Goal: Navigation & Orientation: Go to known website

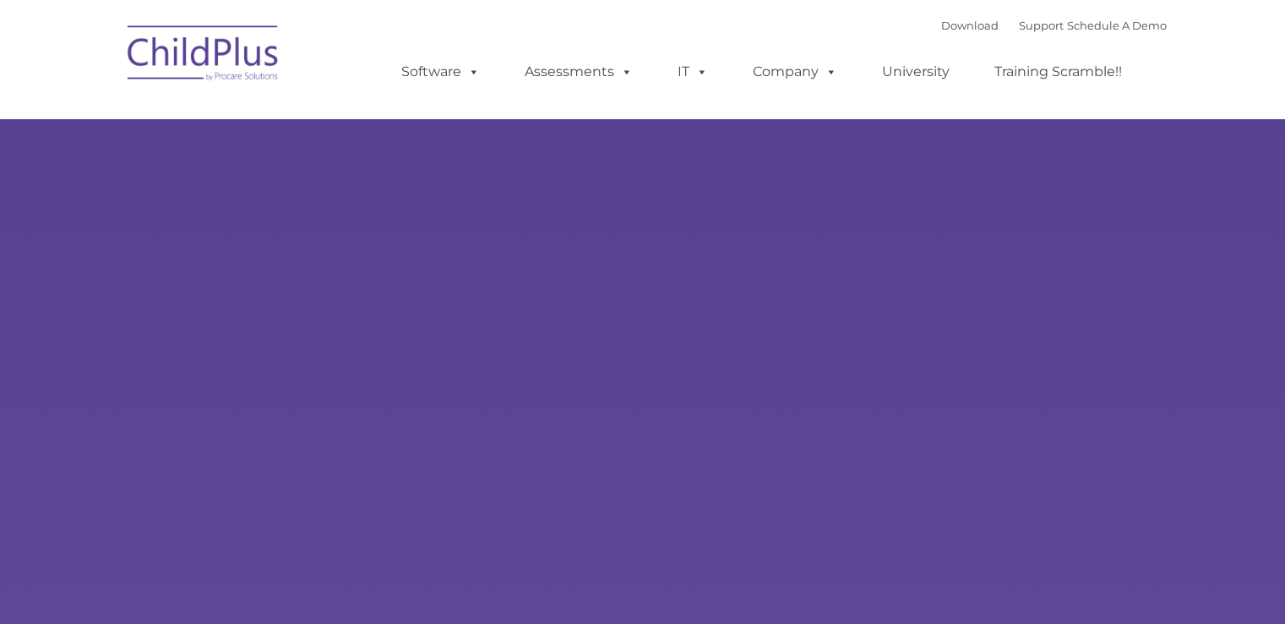
type input ""
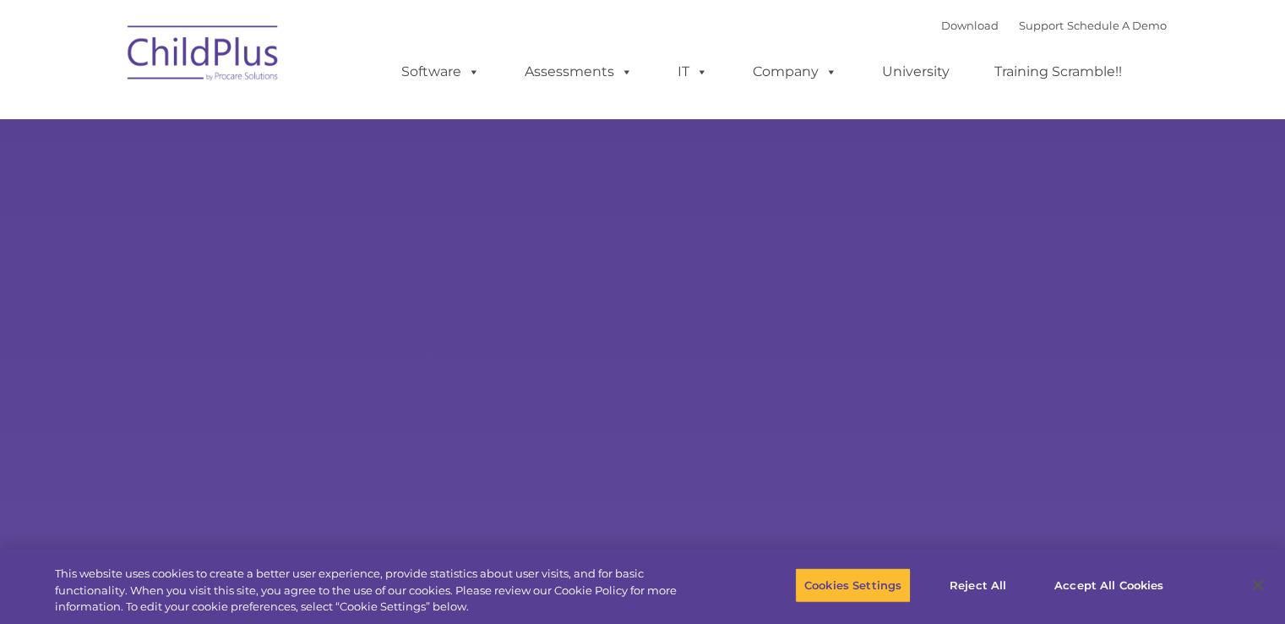
select select "MEDIUM"
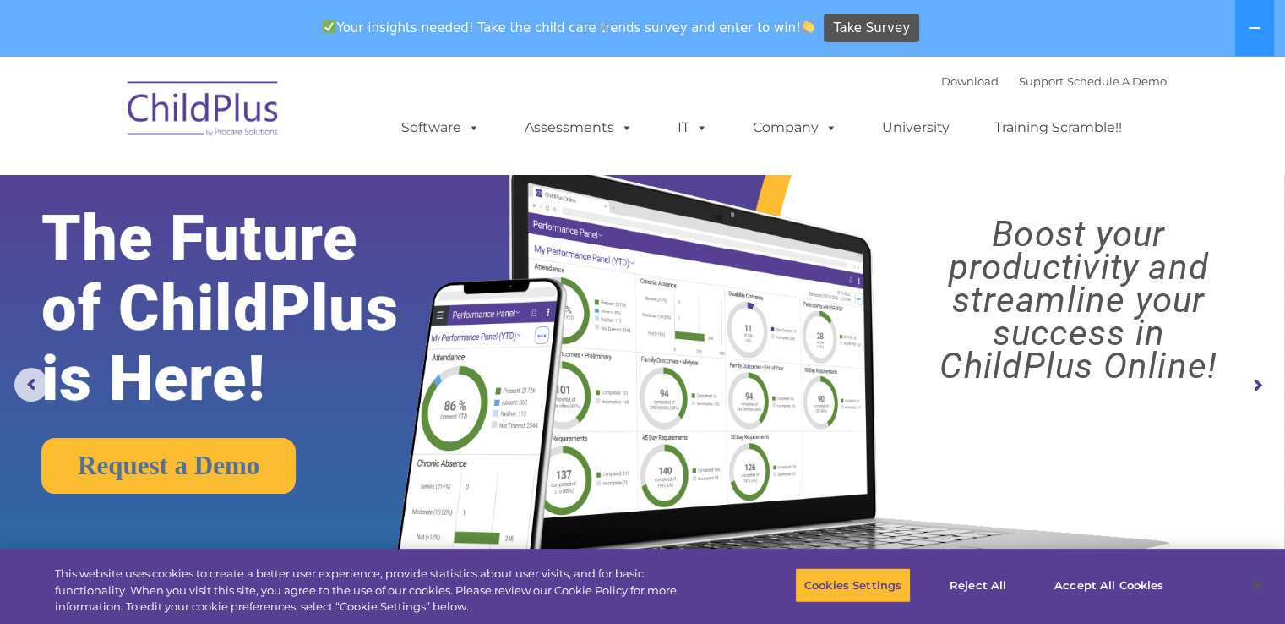
click at [198, 123] on img at bounding box center [203, 111] width 169 height 84
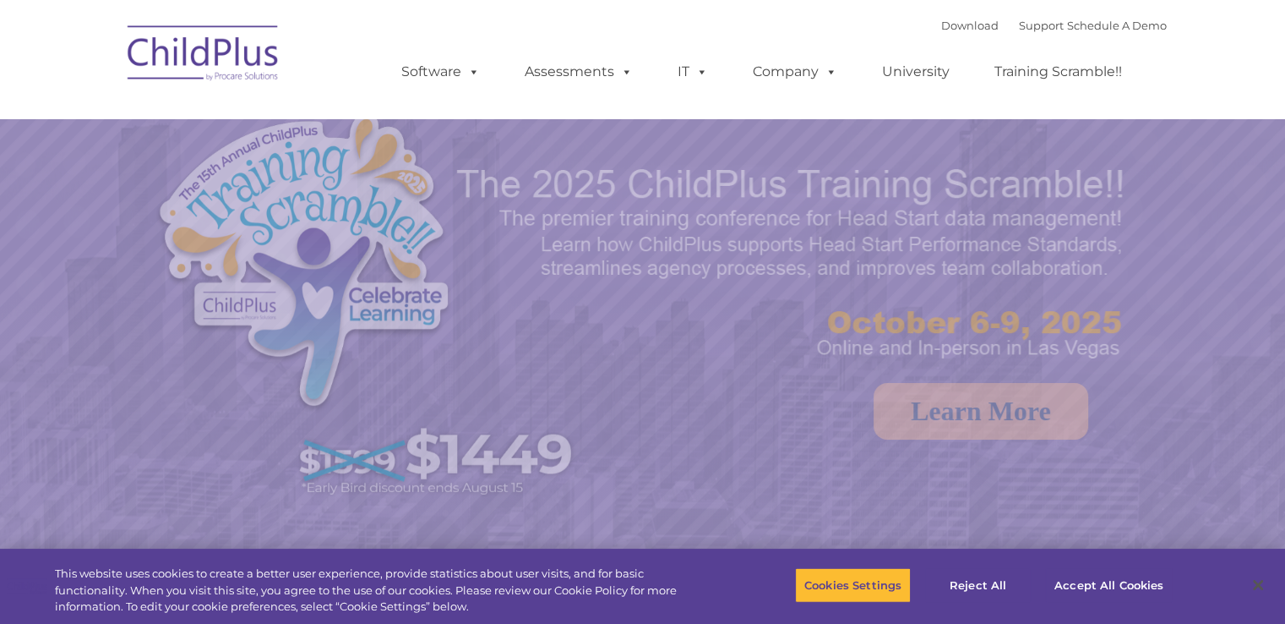
select select "MEDIUM"
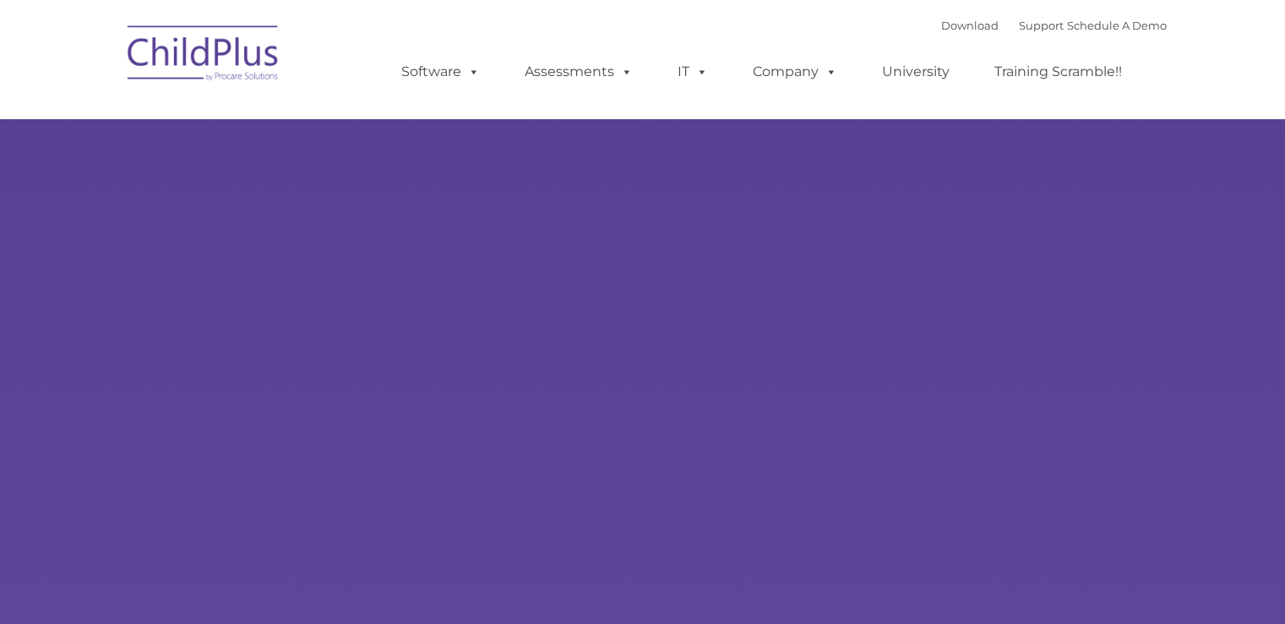
select select "MEDIUM"
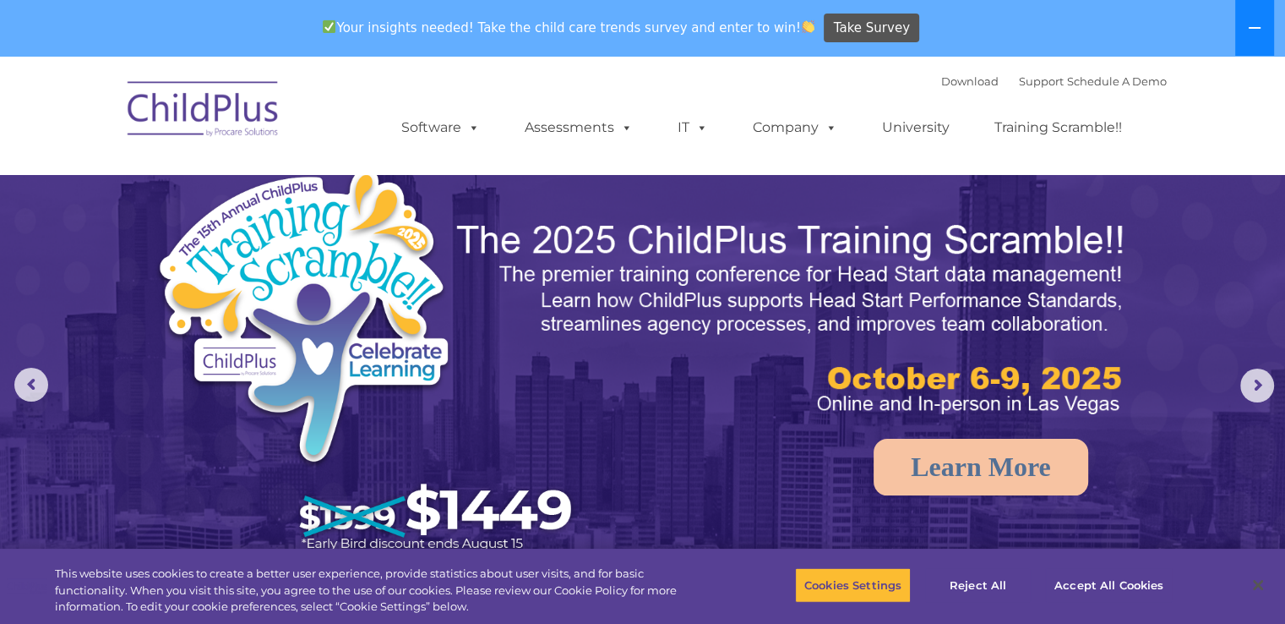
click at [1248, 15] on button at bounding box center [1254, 28] width 39 height 56
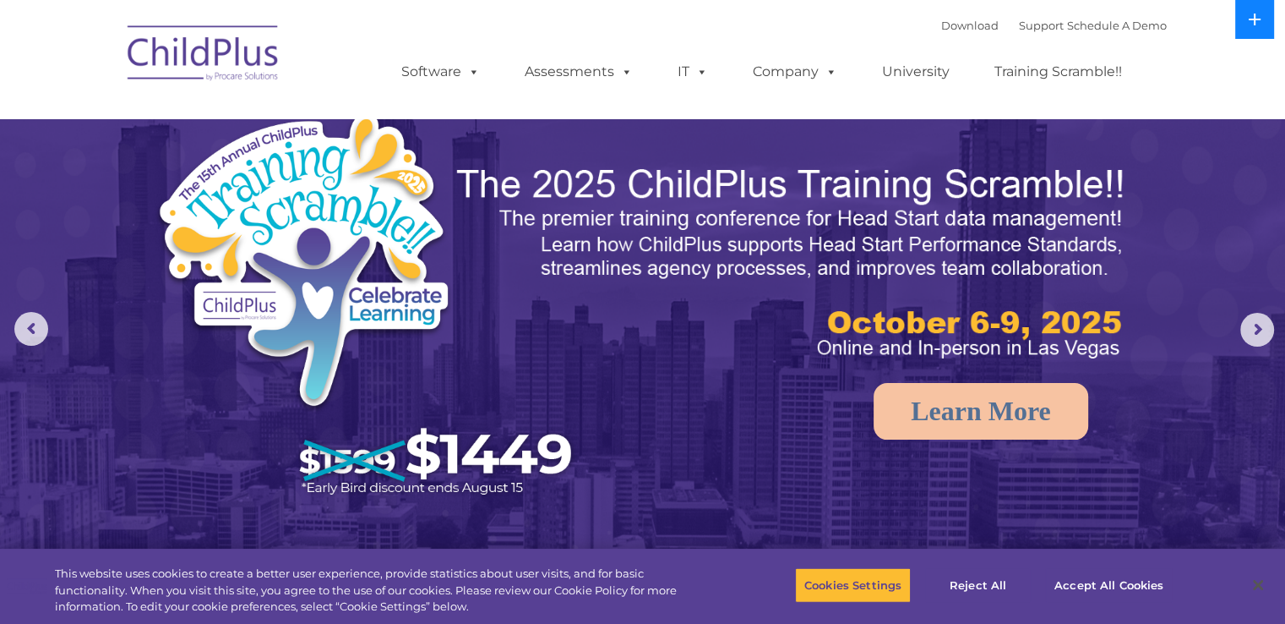
click at [1248, 15] on icon at bounding box center [1255, 20] width 14 height 14
